Goal: Information Seeking & Learning: Learn about a topic

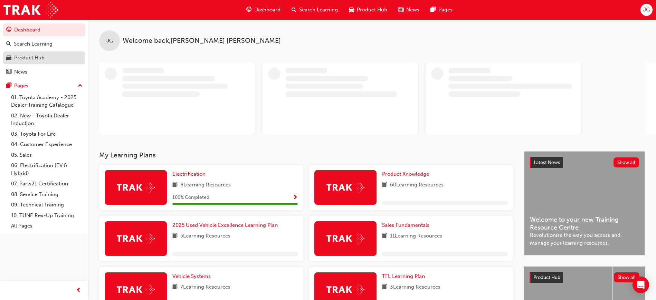
click at [40, 64] on link "Product Hub" at bounding box center [44, 57] width 83 height 13
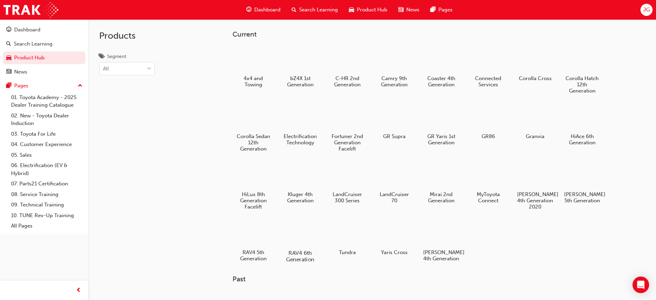
click at [301, 242] on div at bounding box center [300, 233] width 38 height 28
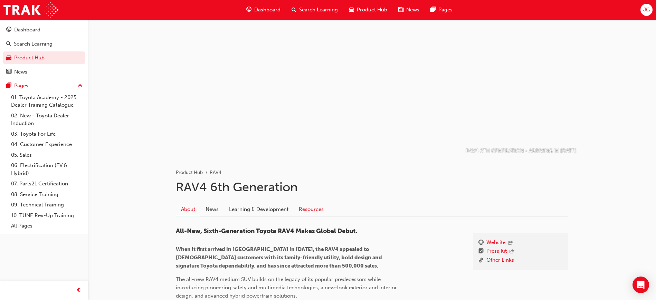
click at [325, 208] on link "Resources" at bounding box center [311, 209] width 35 height 13
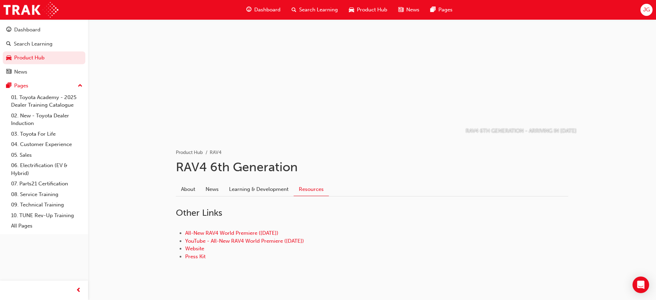
scroll to position [31, 0]
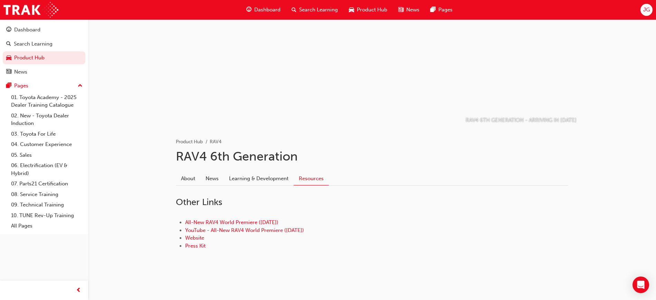
click at [31, 38] on div "Search Learning" at bounding box center [44, 44] width 83 height 13
click at [356, 8] on div "Product Hub" at bounding box center [367, 10] width 49 height 14
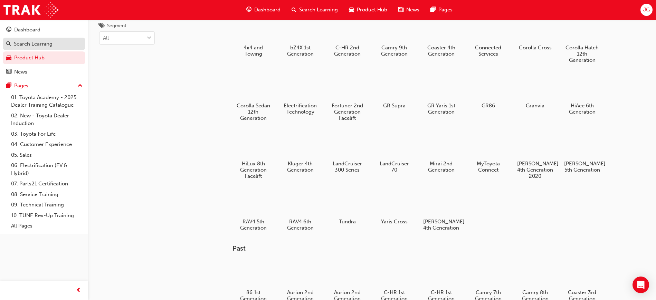
click at [35, 40] on div "Search Learning" at bounding box center [33, 44] width 39 height 8
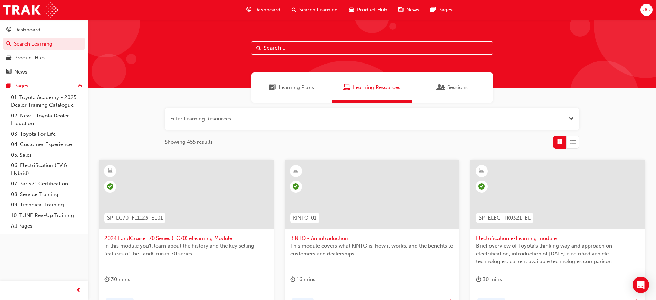
click at [231, 117] on button "button" at bounding box center [372, 119] width 414 height 22
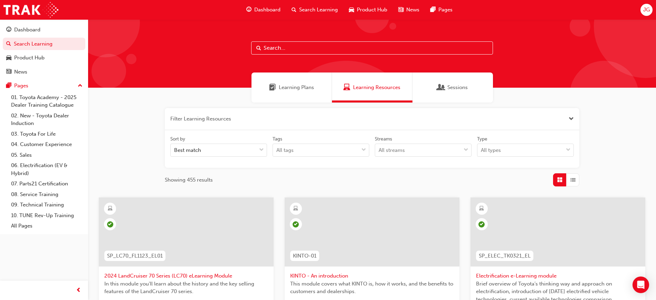
click at [284, 48] on input "text" at bounding box center [372, 47] width 242 height 13
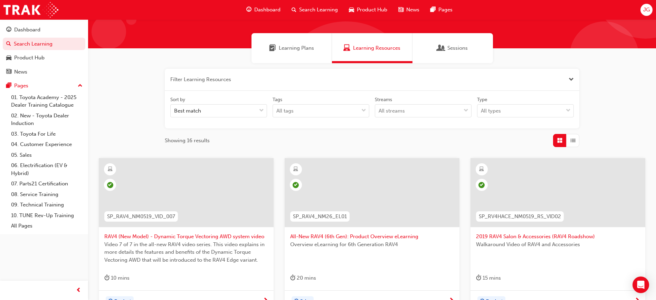
scroll to position [86, 0]
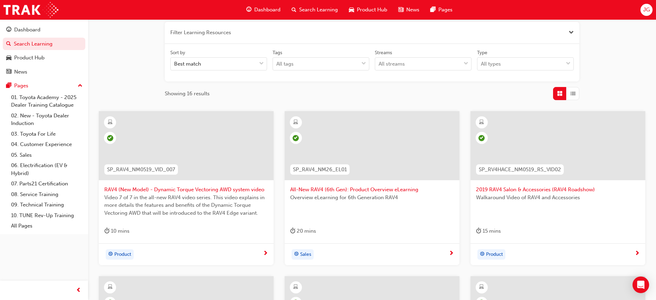
type input "rav"
click at [389, 188] on span "All-New RAV4 (6th Gen): Product Overview eLearning" at bounding box center [372, 190] width 164 height 8
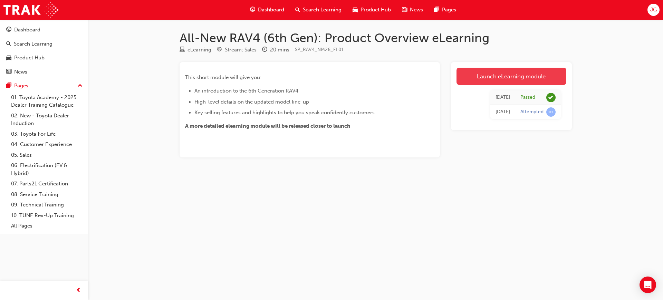
click at [526, 76] on link "Launch eLearning module" at bounding box center [512, 76] width 110 height 17
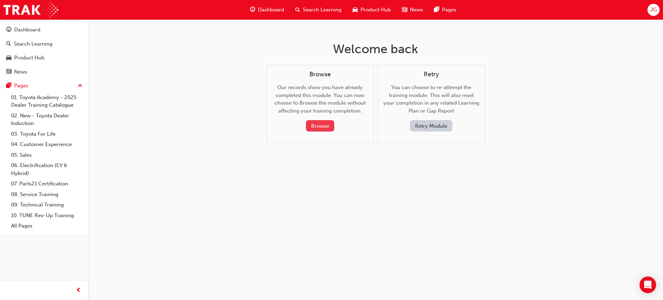
click at [318, 122] on button "Browse" at bounding box center [320, 125] width 28 height 11
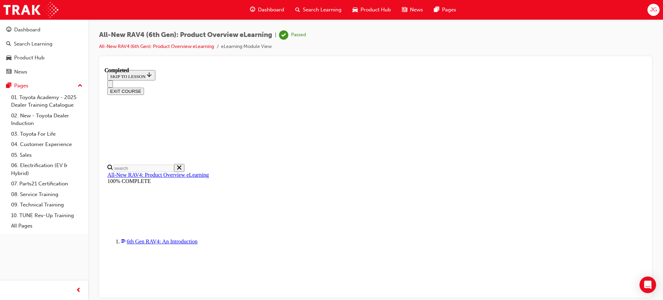
scroll to position [24, 0]
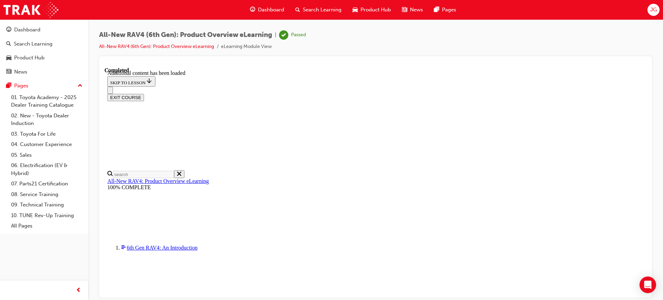
scroll to position [758, 0]
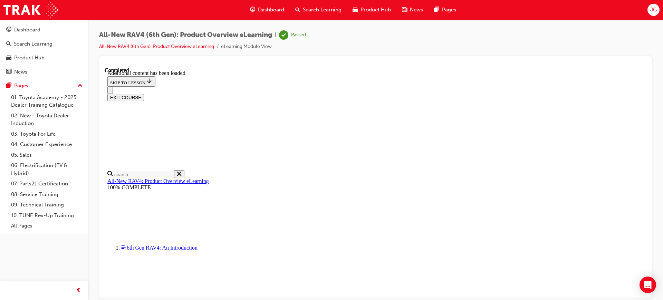
scroll to position [802, 0]
